Goal: Task Accomplishment & Management: Manage account settings

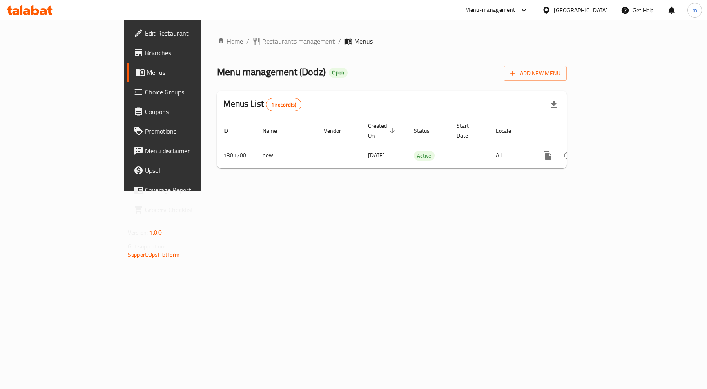
click at [145, 89] on span "Choice Groups" at bounding box center [190, 92] width 90 height 10
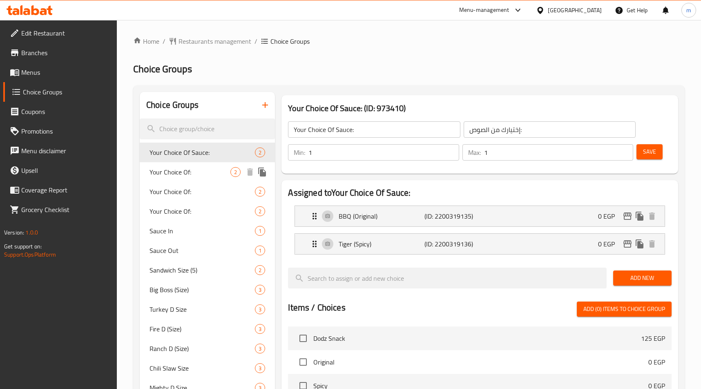
click at [188, 175] on span "Your Choice Of:" at bounding box center [190, 172] width 81 height 10
type input "Your Choice Of:"
type input "إختيارك من:"
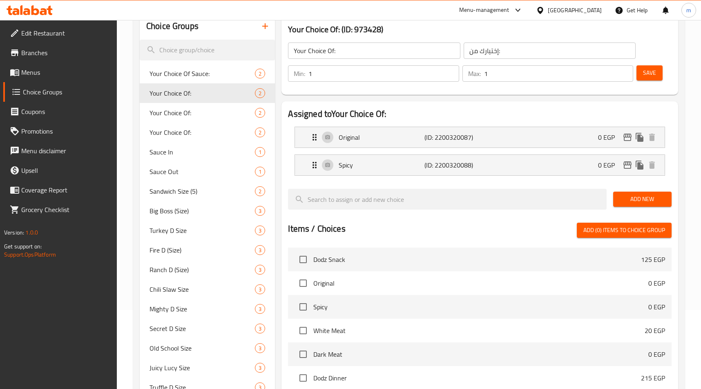
scroll to position [245, 0]
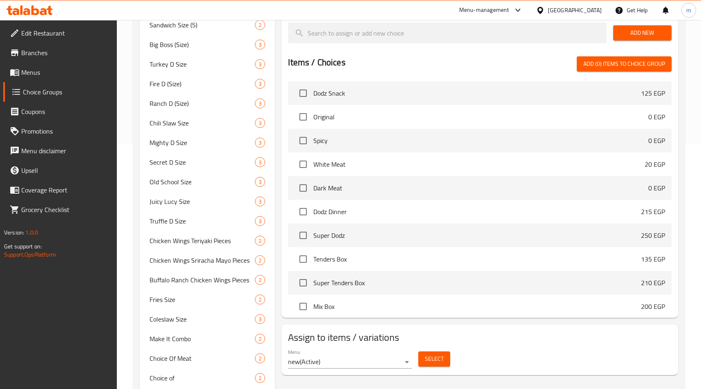
click at [45, 31] on span "Edit Restaurant" at bounding box center [65, 33] width 89 height 10
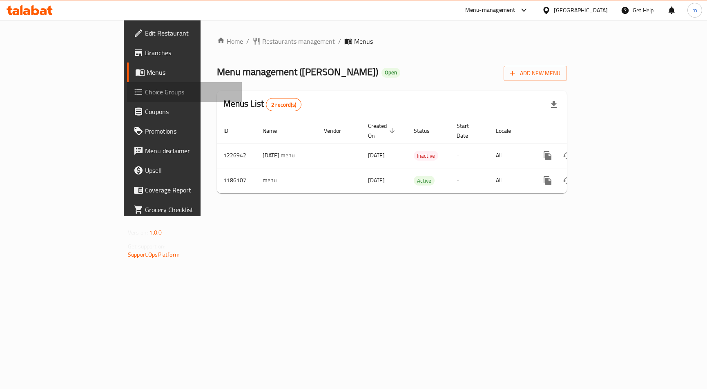
click at [145, 88] on span "Choice Groups" at bounding box center [190, 92] width 90 height 10
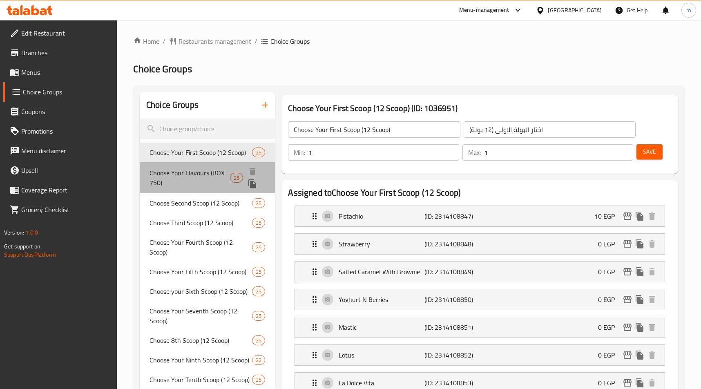
click at [218, 173] on span "Choose Your Flavours (BOX 750)" at bounding box center [190, 178] width 80 height 20
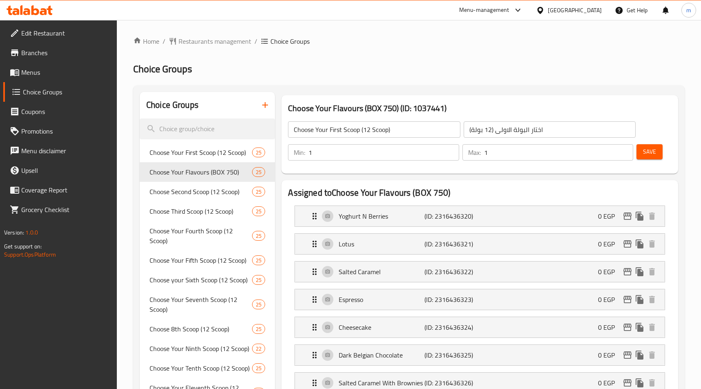
type input "Choose Your Flavours (BOX 750)"
type input "اختار نكهاتك (بوكس 750)"
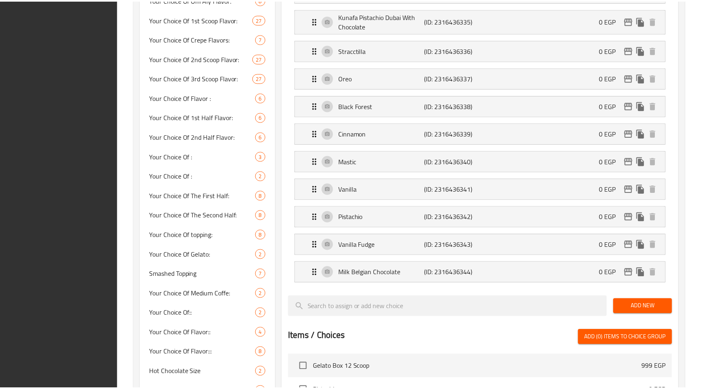
scroll to position [900, 0]
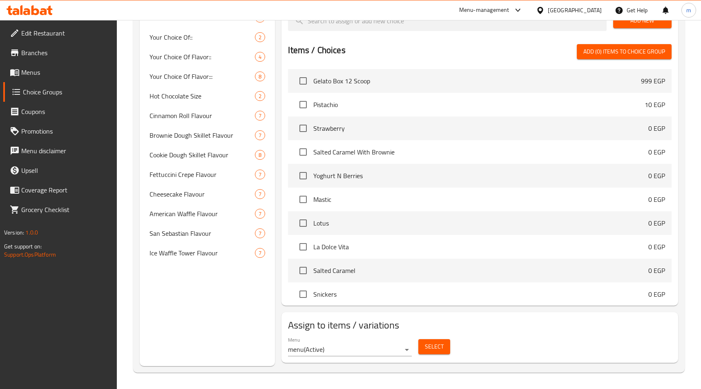
click at [51, 30] on span "Edit Restaurant" at bounding box center [65, 33] width 89 height 10
